Goal: Find specific page/section: Find specific page/section

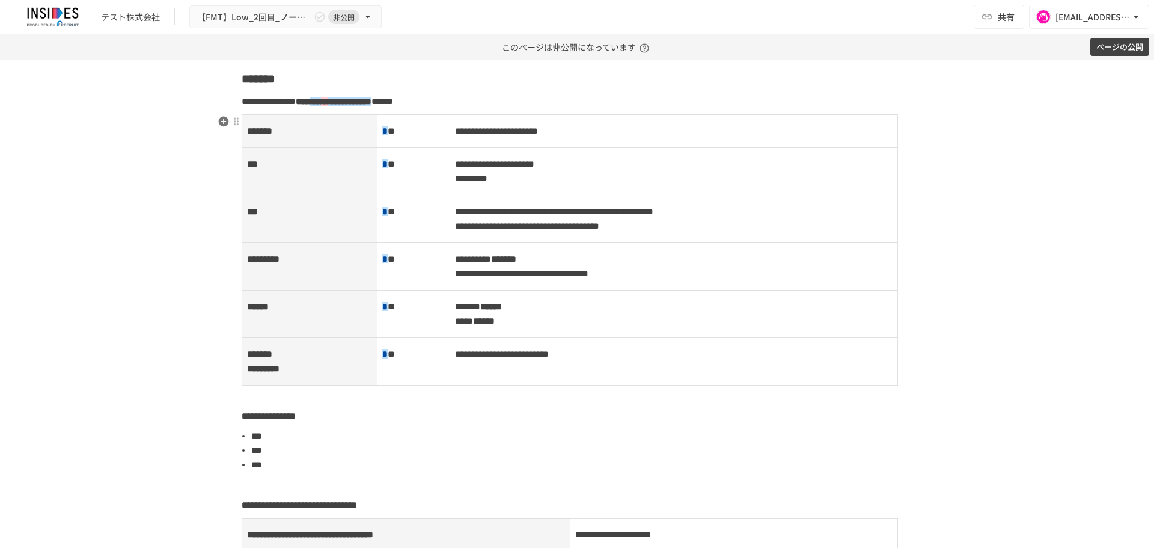
scroll to position [1148, 0]
drag, startPoint x: 448, startPoint y: 99, endPoint x: 427, endPoint y: 102, distance: 21.2
click at [427, 102] on p "**********" at bounding box center [577, 101] width 671 height 16
click at [321, 102] on strong "***" at bounding box center [315, 100] width 11 height 9
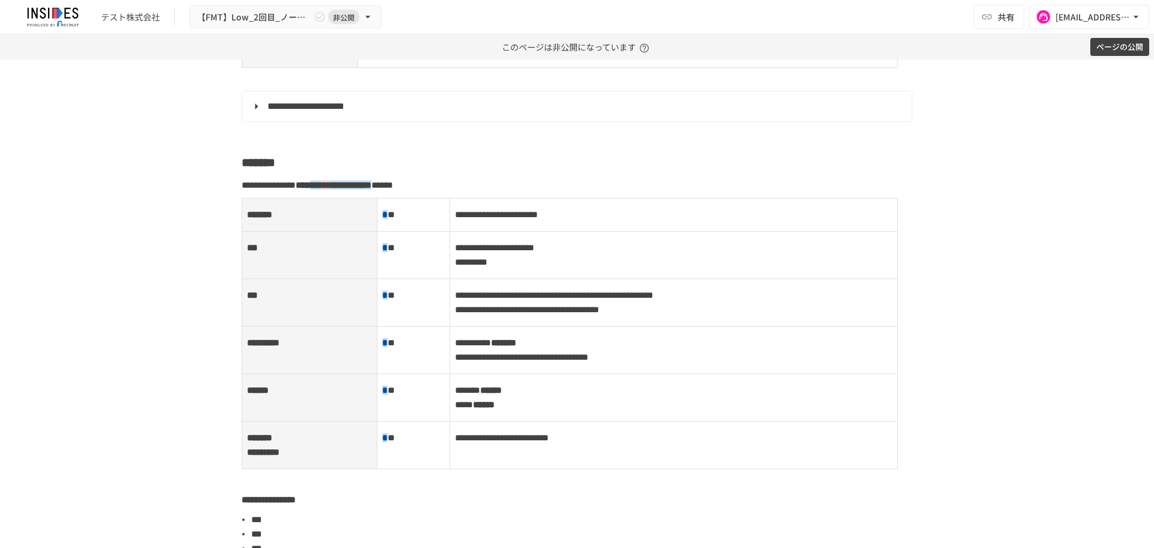
scroll to position [1064, 0]
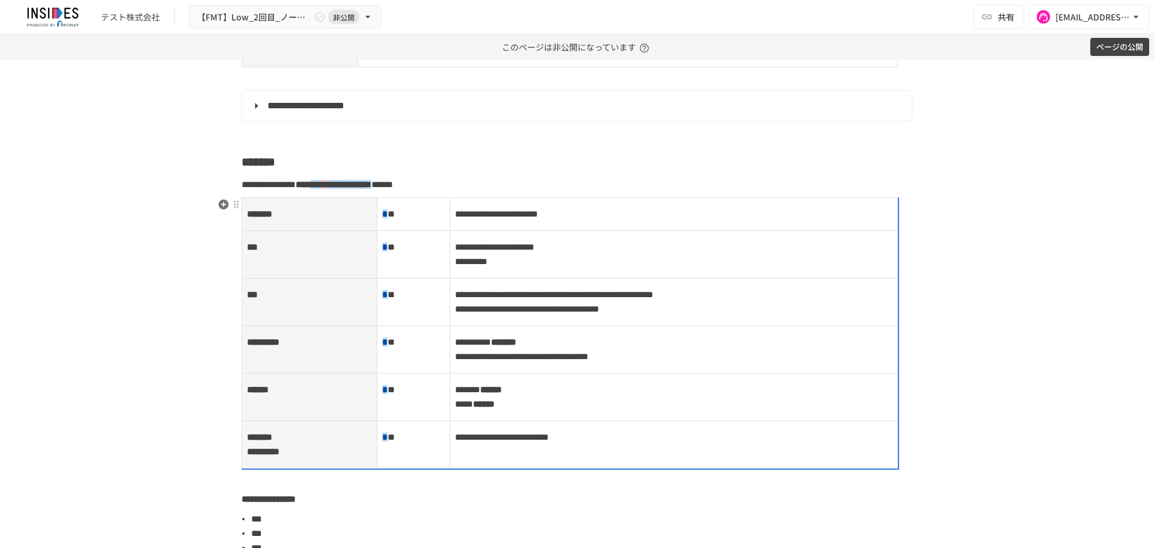
drag, startPoint x: 551, startPoint y: 323, endPoint x: 584, endPoint y: 324, distance: 33.1
click at [584, 313] on span "**********" at bounding box center [527, 308] width 144 height 9
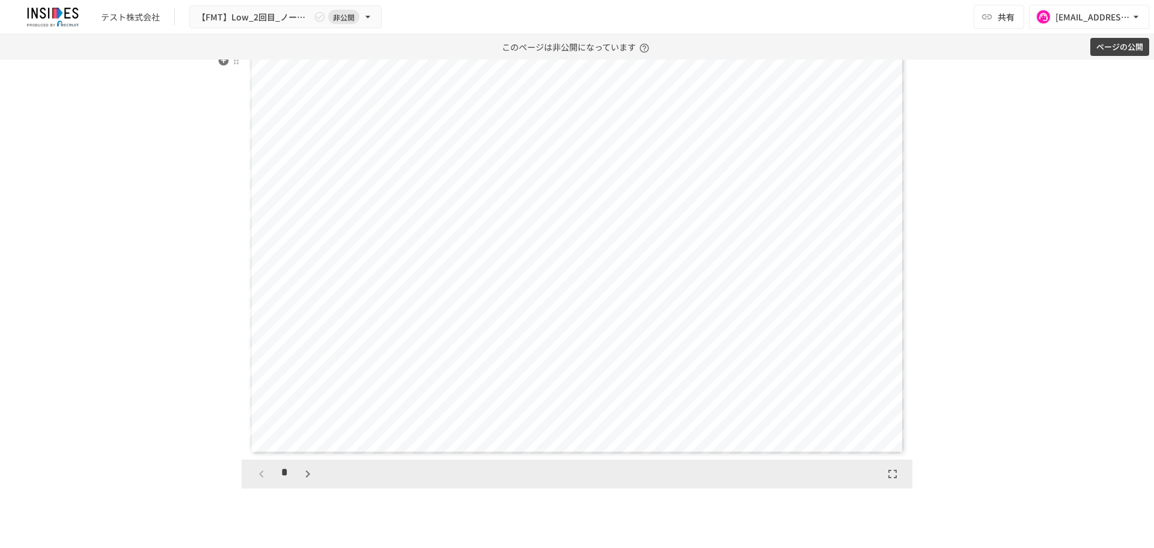
scroll to position [3652, 0]
click at [305, 477] on icon "button" at bounding box center [307, 473] width 4 height 7
click at [298, 489] on button "button" at bounding box center [308, 478] width 20 height 20
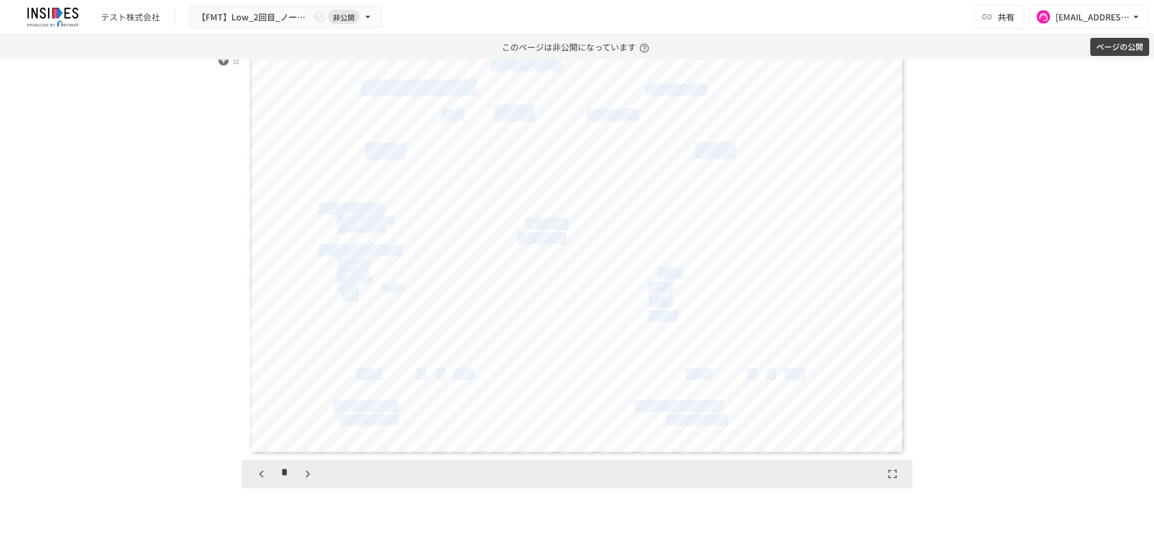
drag, startPoint x: 653, startPoint y: 328, endPoint x: 695, endPoint y: 363, distance: 54.2
click at [695, 363] on div "**********" at bounding box center [576, 227] width 655 height 453
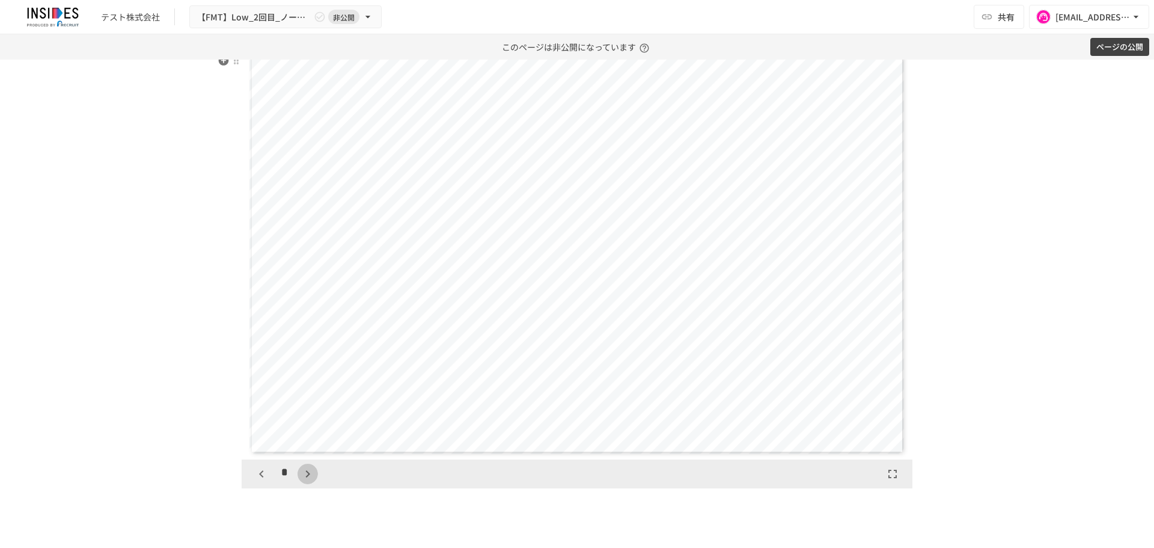
click at [305, 477] on icon "button" at bounding box center [307, 473] width 4 height 7
click at [254, 481] on icon "button" at bounding box center [261, 474] width 14 height 14
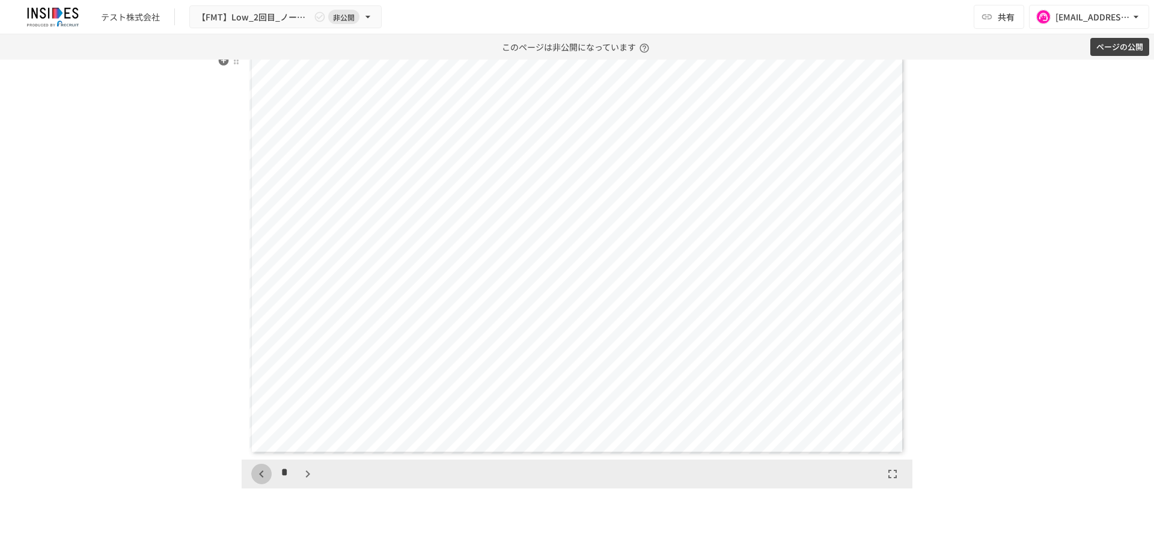
click at [254, 481] on icon "button" at bounding box center [261, 474] width 14 height 14
click at [305, 481] on icon "button" at bounding box center [308, 474] width 14 height 14
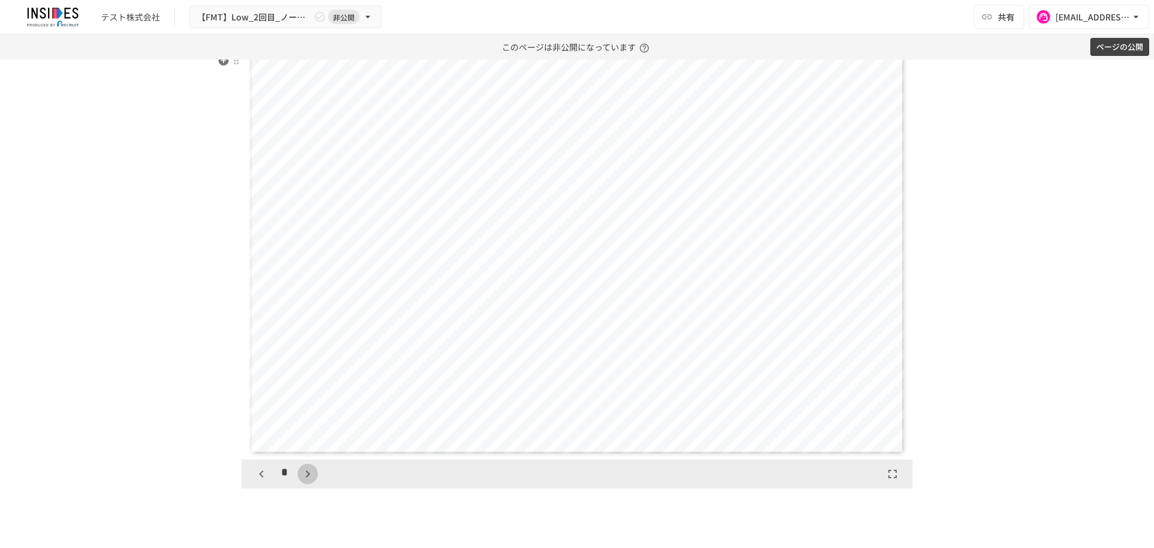
scroll to position [1852, 0]
click at [305, 481] on icon "button" at bounding box center [308, 474] width 14 height 14
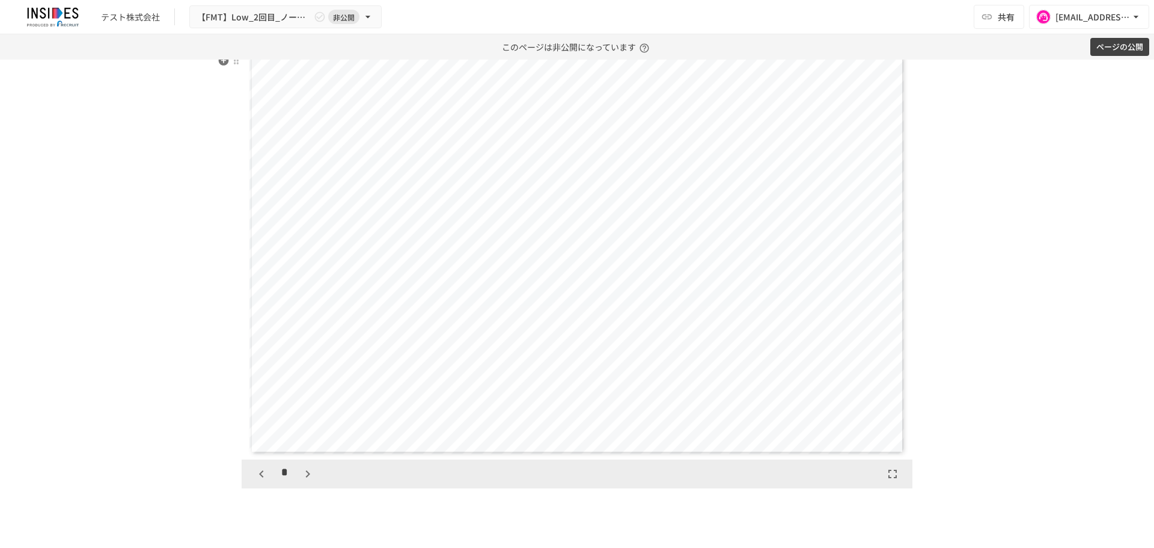
click at [259, 477] on icon "button" at bounding box center [261, 473] width 4 height 7
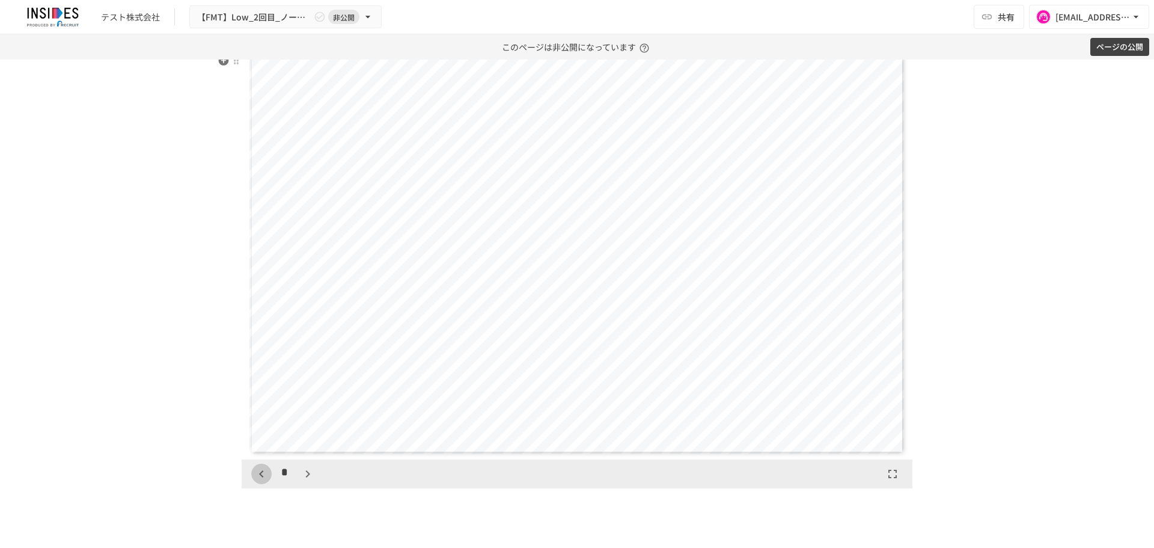
scroll to position [463, 0]
click at [259, 477] on icon "button" at bounding box center [261, 473] width 4 height 7
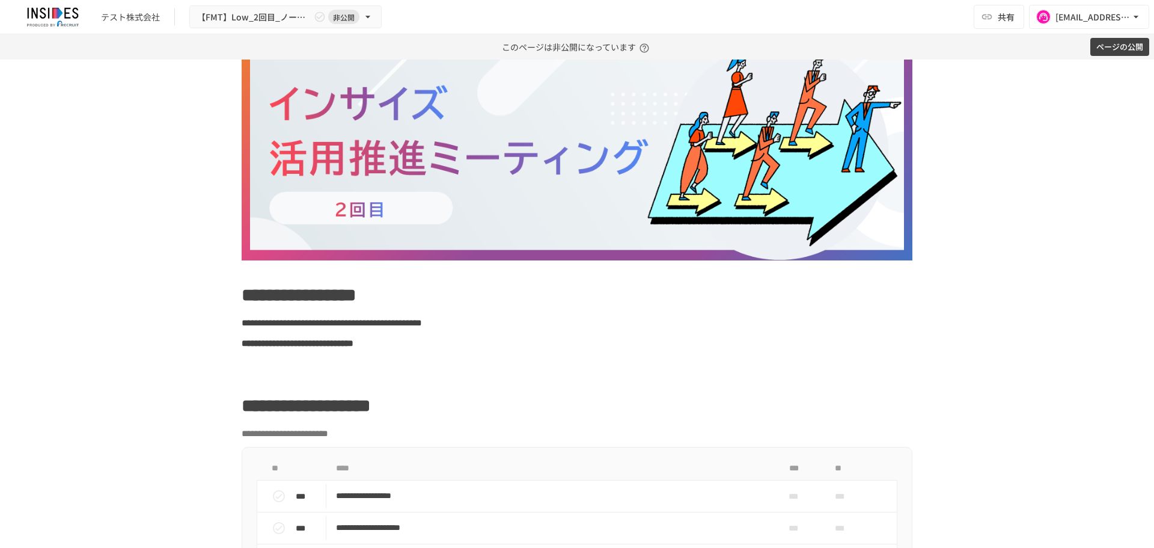
scroll to position [0, 0]
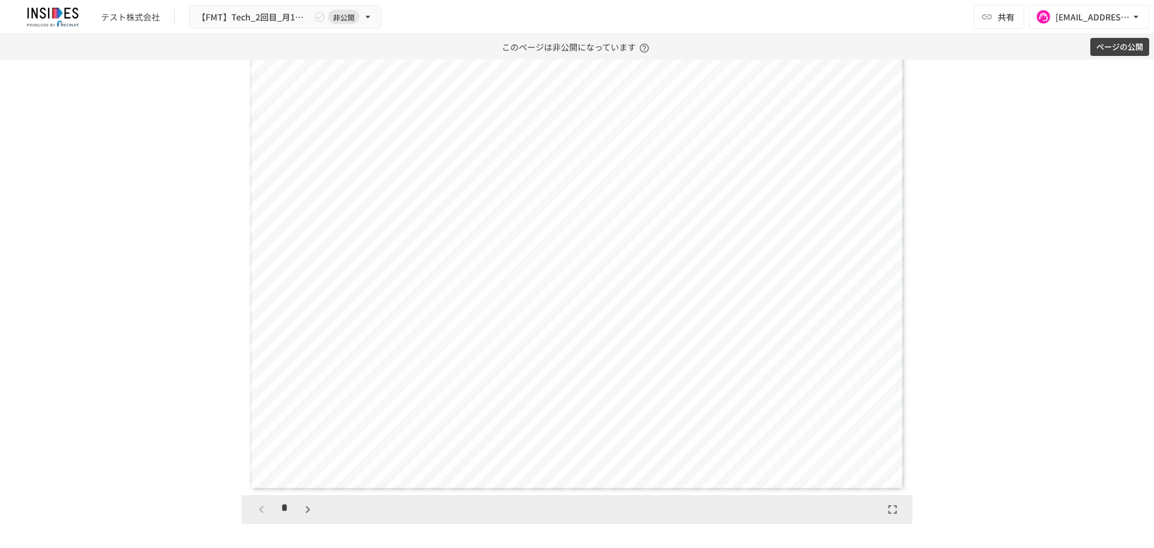
scroll to position [801, 0]
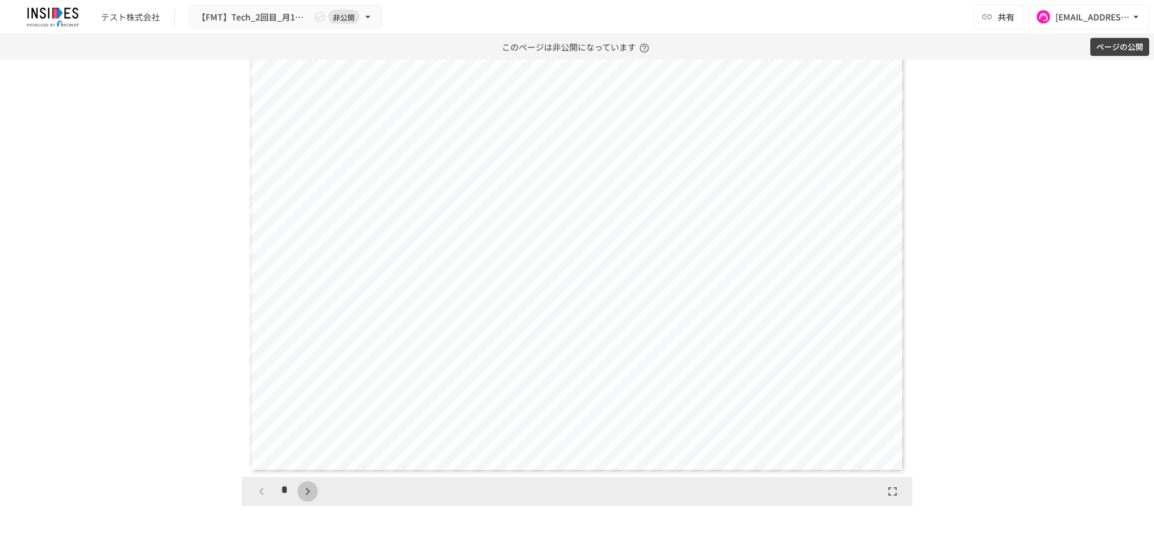
click at [303, 486] on icon "button" at bounding box center [308, 491] width 14 height 14
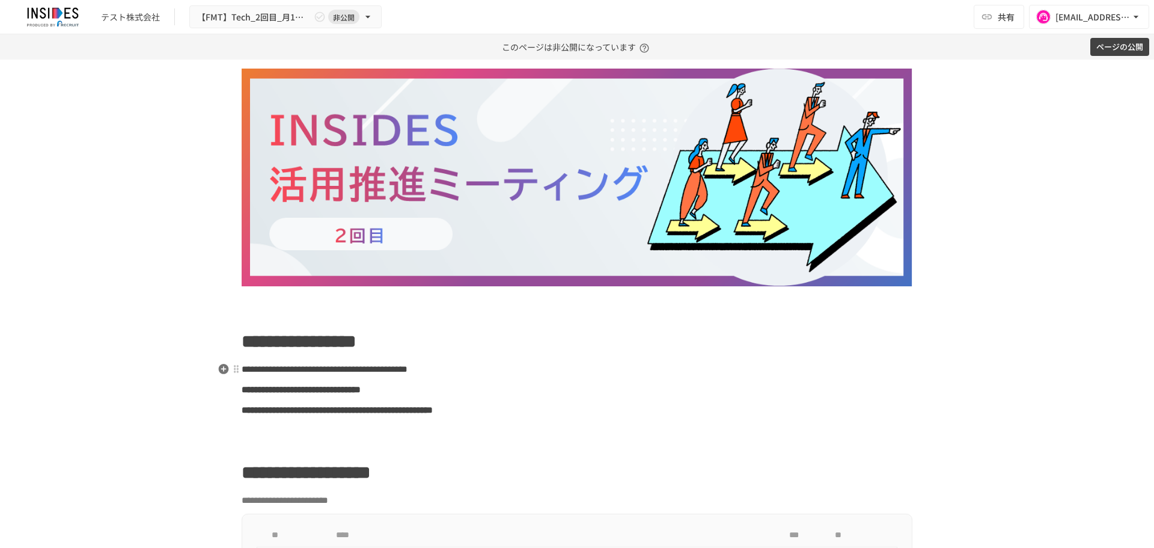
scroll to position [0, 0]
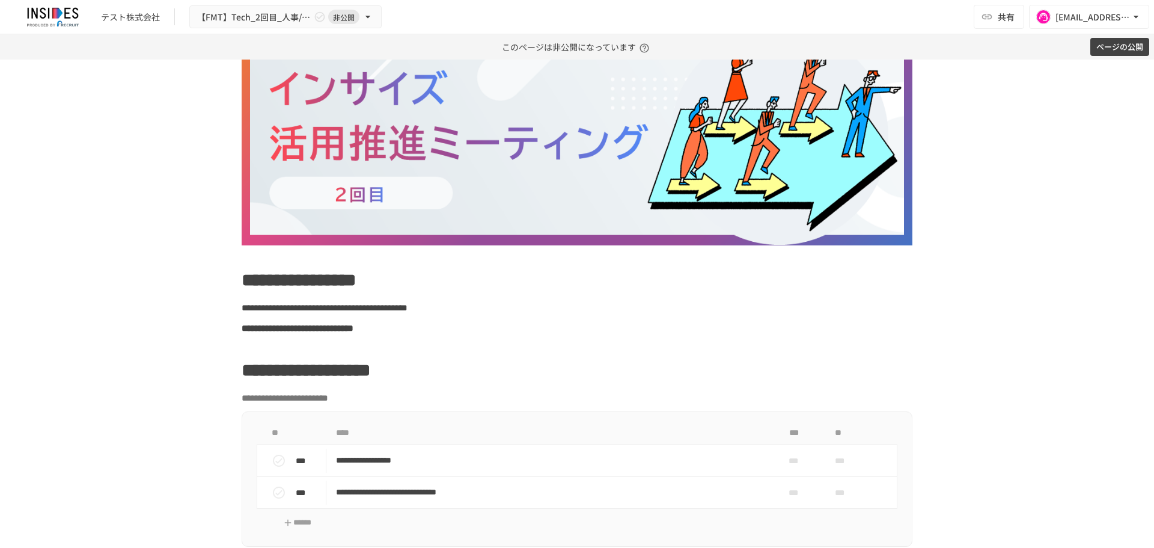
scroll to position [61, 0]
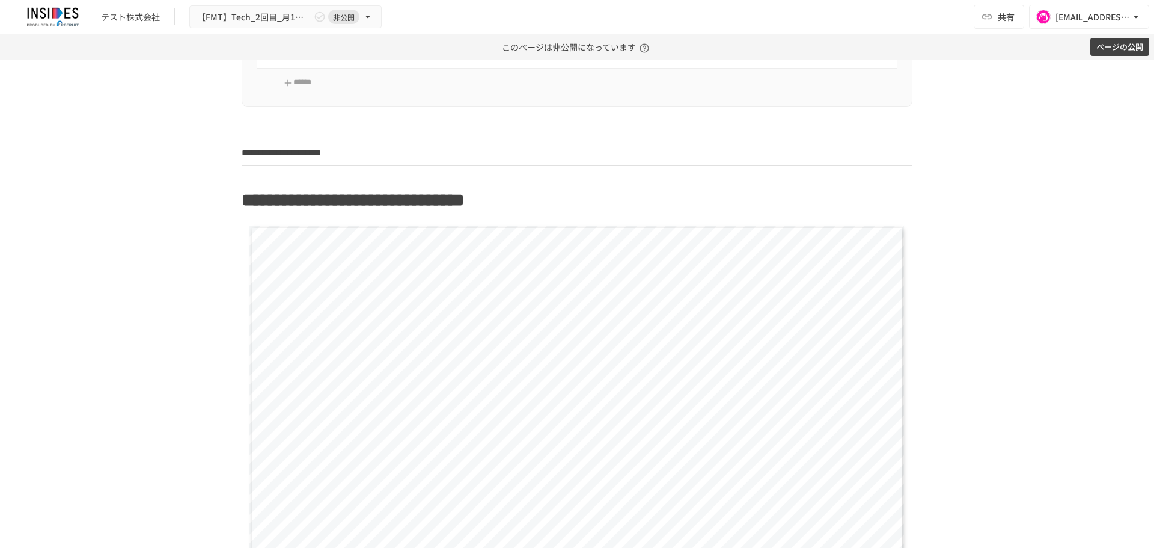
scroll to position [595, 0]
